Goal: Transaction & Acquisition: Purchase product/service

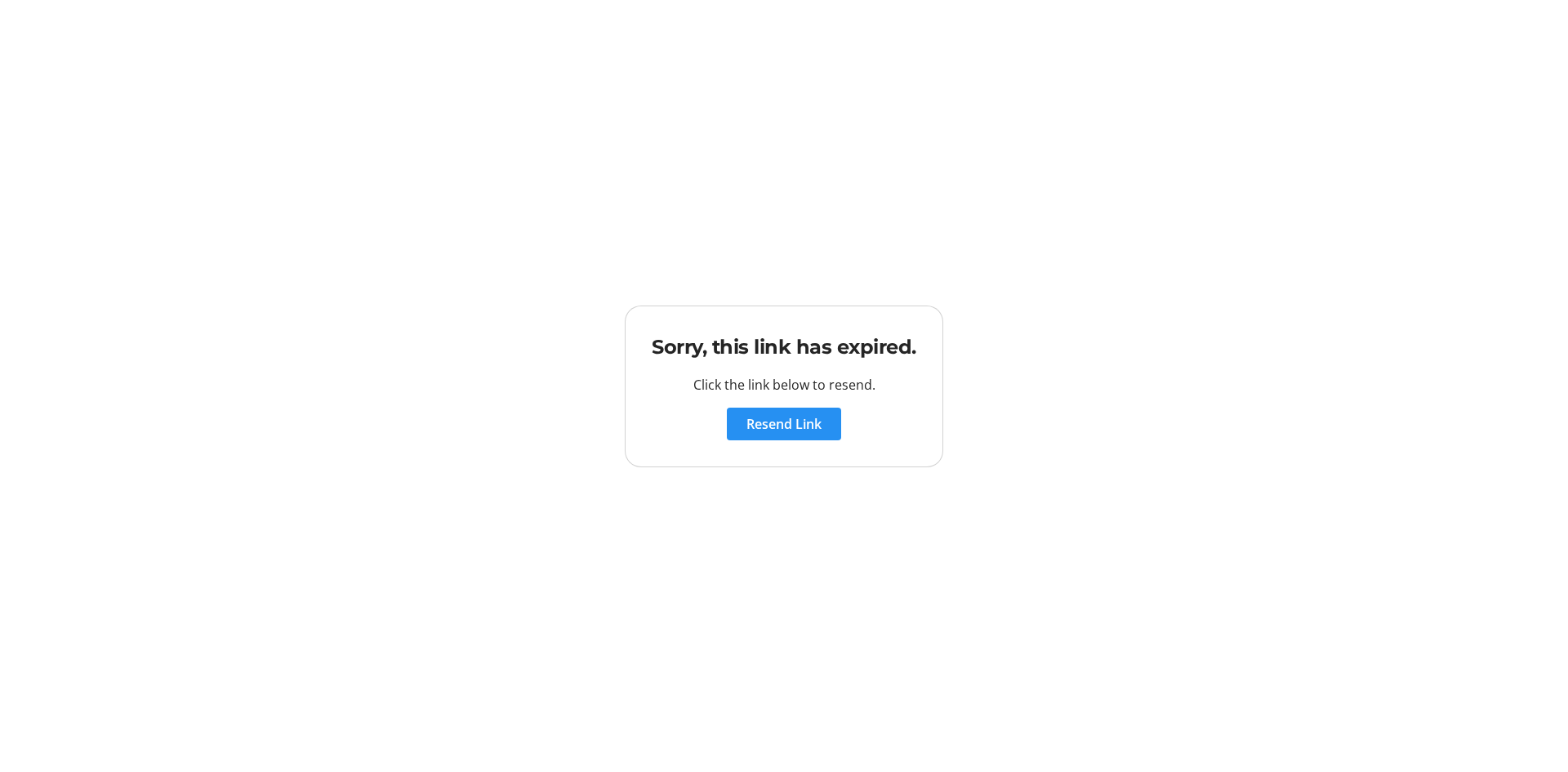
click at [765, 421] on span "Resend Link" at bounding box center [784, 424] width 75 height 20
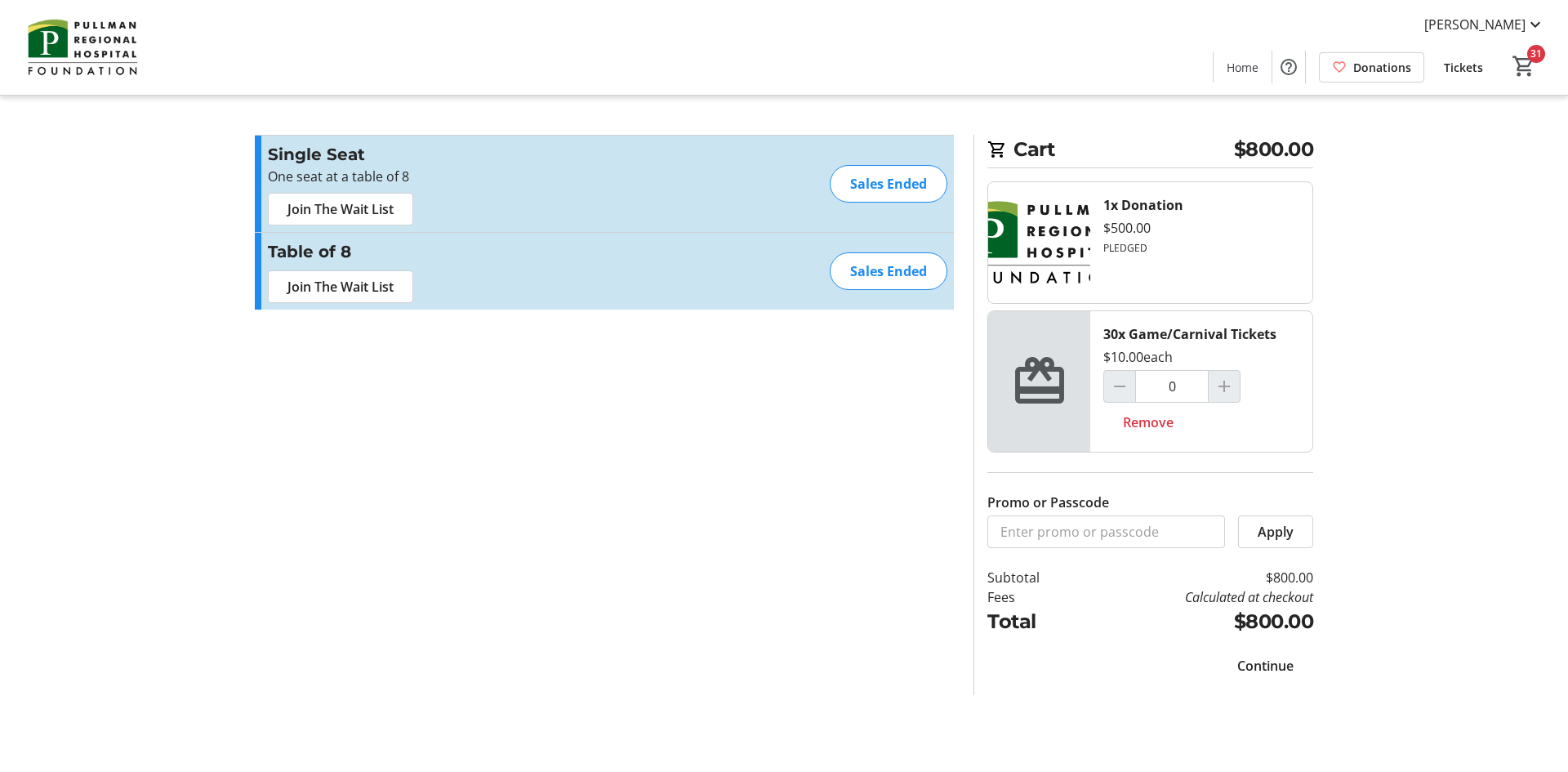
click at [1270, 661] on span "Continue" at bounding box center [1265, 665] width 57 height 20
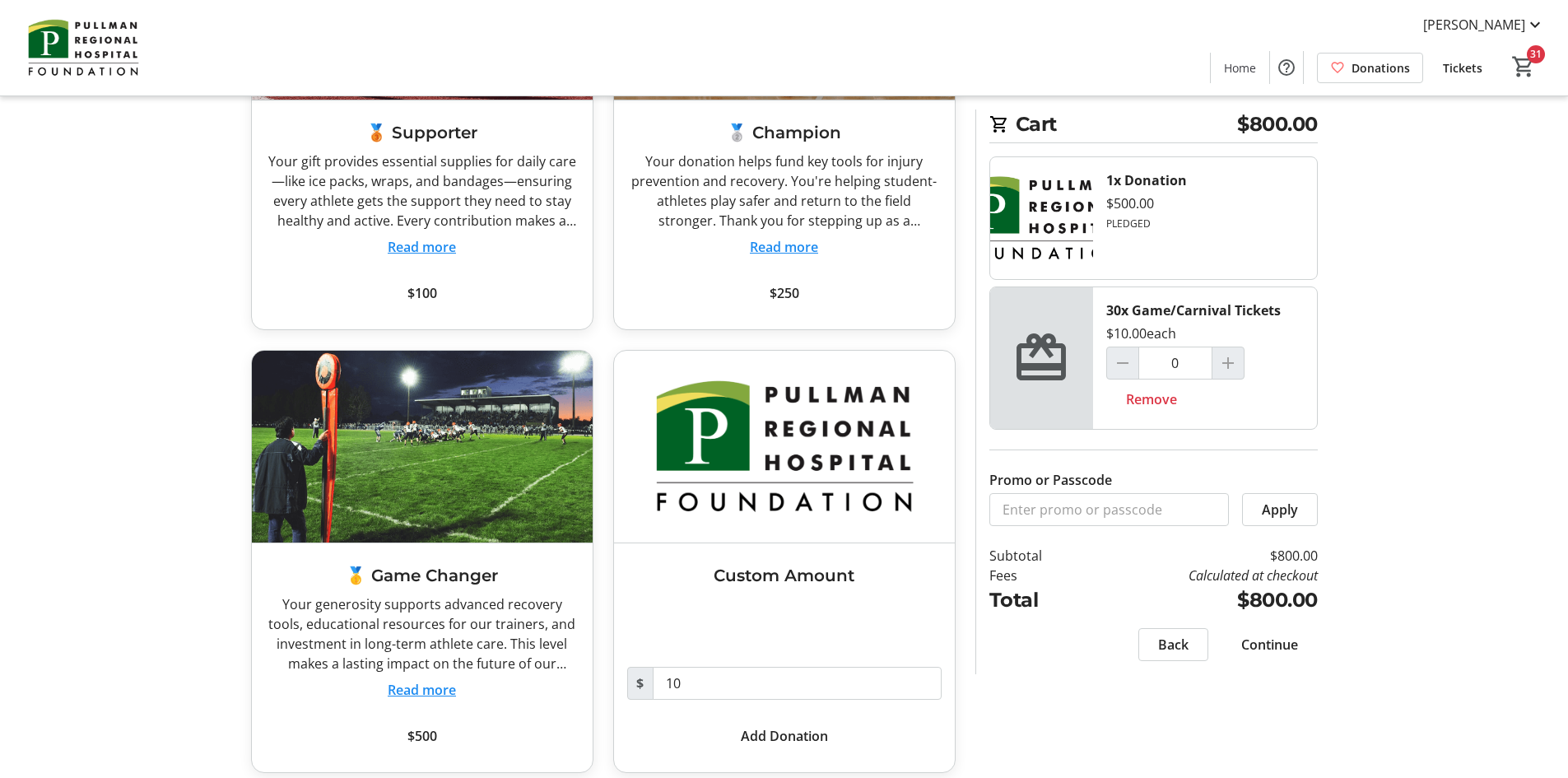
scroll to position [293, 0]
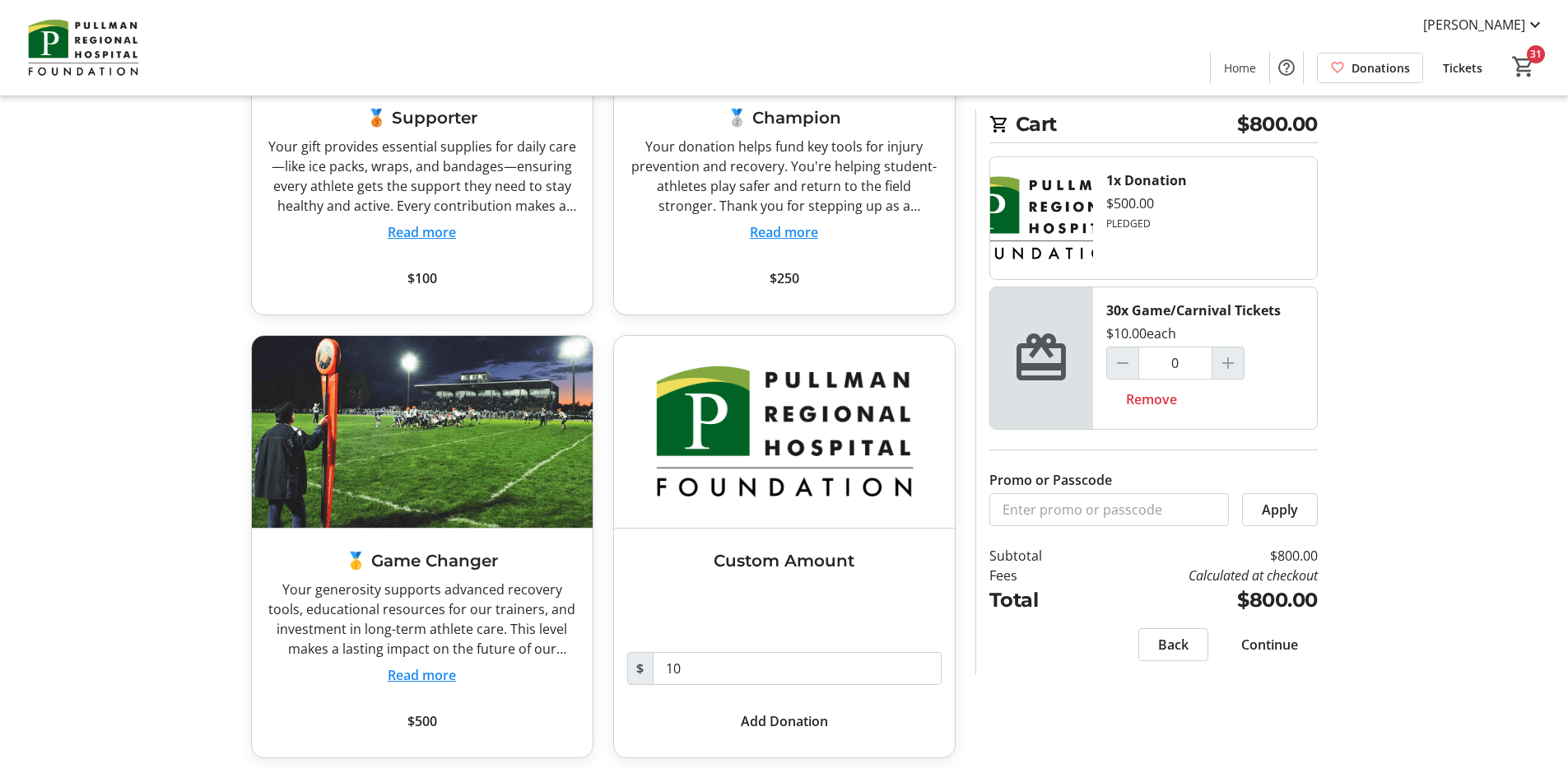
click at [1260, 641] on span "Continue" at bounding box center [1269, 644] width 57 height 20
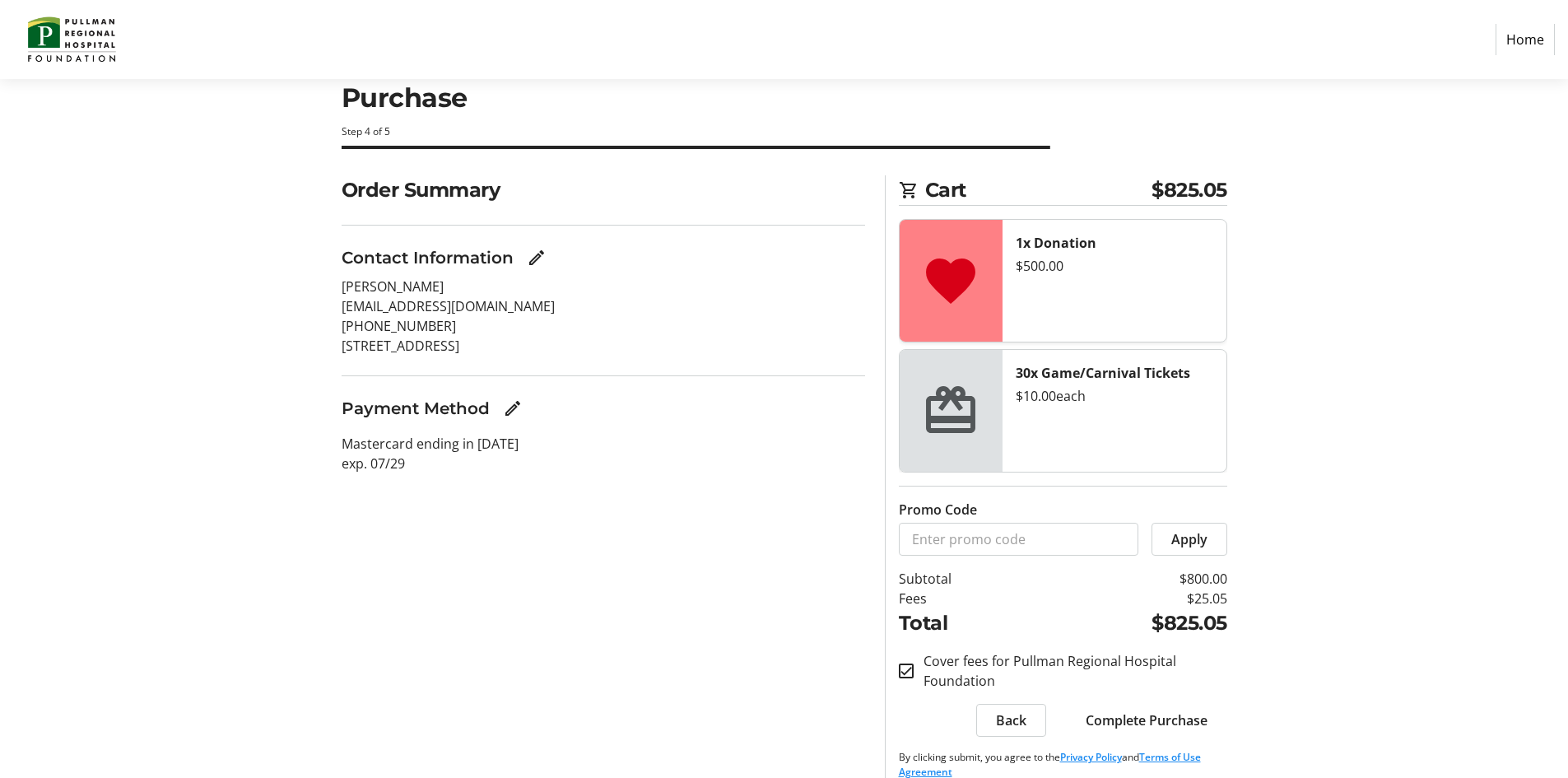
scroll to position [62, 0]
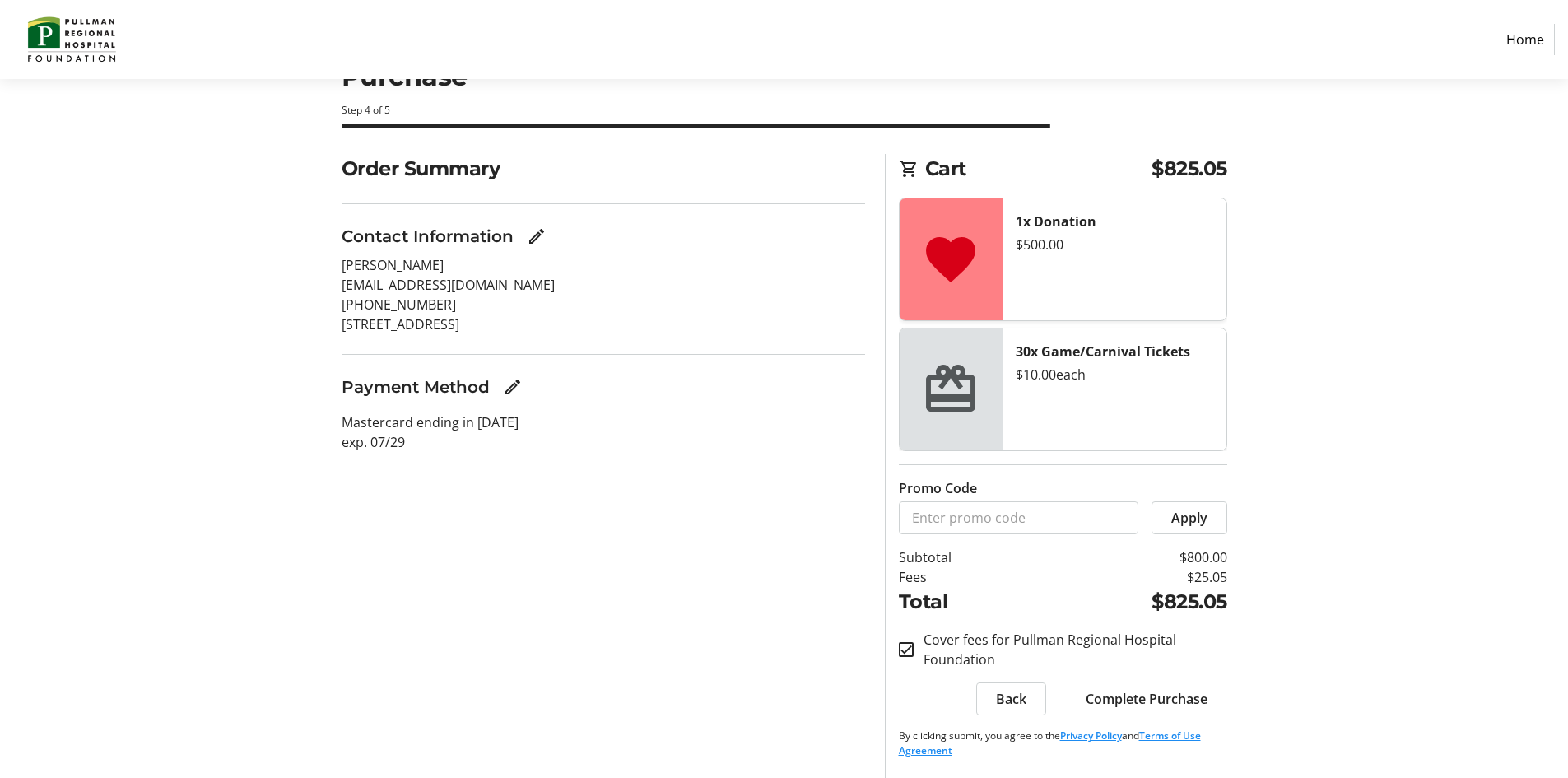
click at [1112, 694] on span "Complete Purchase" at bounding box center [1146, 699] width 121 height 20
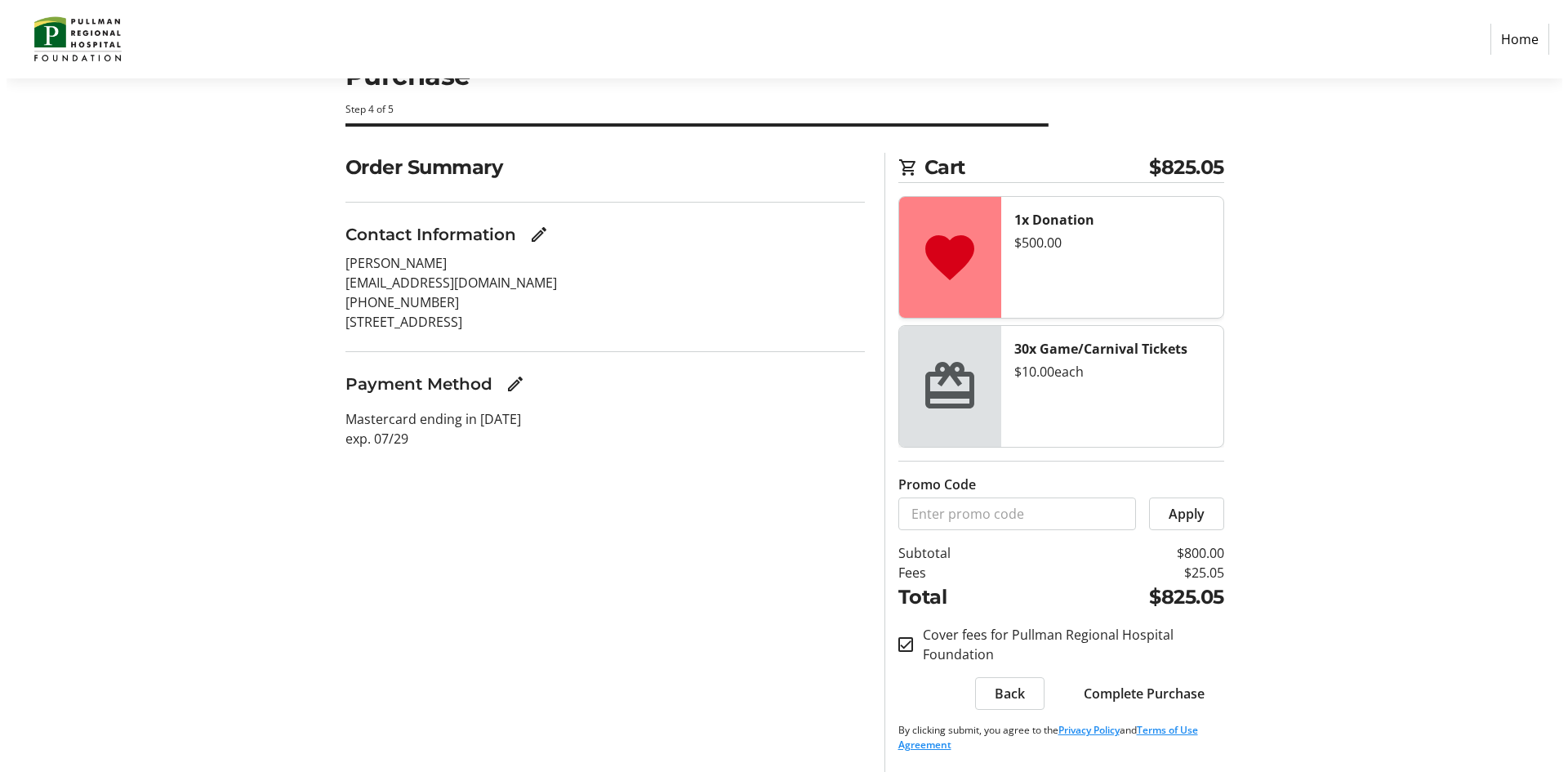
scroll to position [0, 0]
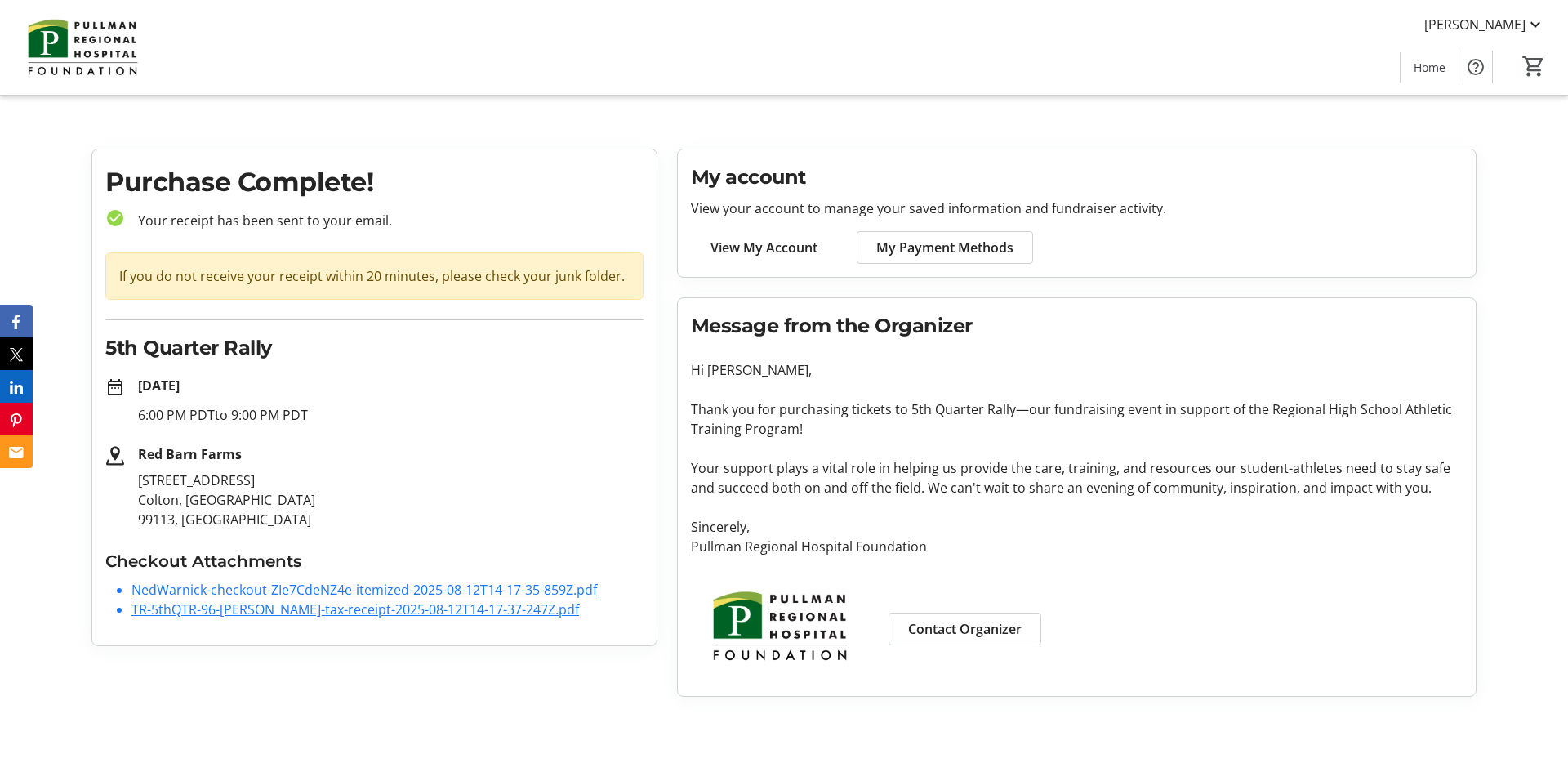
click at [420, 587] on link "NedWarnick-checkout-ZIe7CdeNZ4e-itemized-2025-08-12T14-17-35-859Z.pdf" at bounding box center [364, 589] width 466 height 18
click at [419, 607] on link "TR-5thQTR-96-Ned-Warnick-tax-receipt-2025-08-12T14-17-37-247Z.pdf" at bounding box center [355, 609] width 448 height 18
